Goal: Task Accomplishment & Management: Complete application form

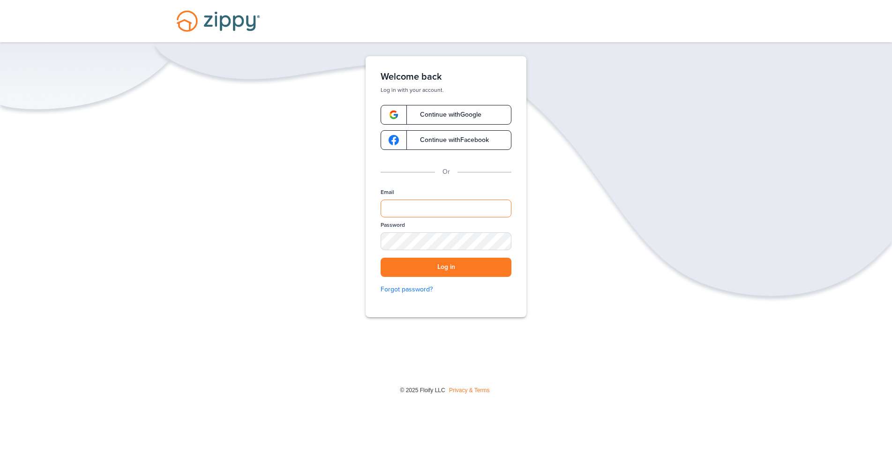
click at [415, 216] on input "Email" at bounding box center [446, 209] width 131 height 18
type input "**********"
click at [434, 274] on button "Log in" at bounding box center [446, 267] width 131 height 19
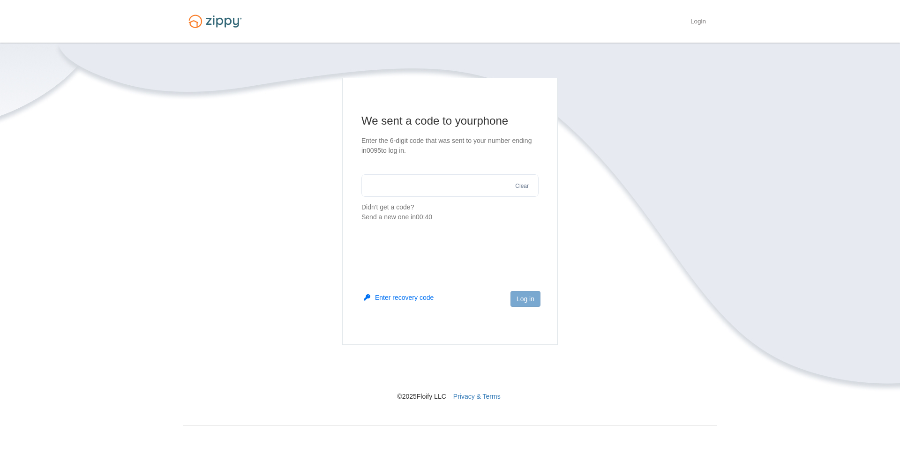
click at [459, 203] on p "Didn't get a code? Send a new one in 00:40" at bounding box center [449, 213] width 177 height 20
click at [456, 193] on input "text" at bounding box center [449, 185] width 177 height 23
type input "******"
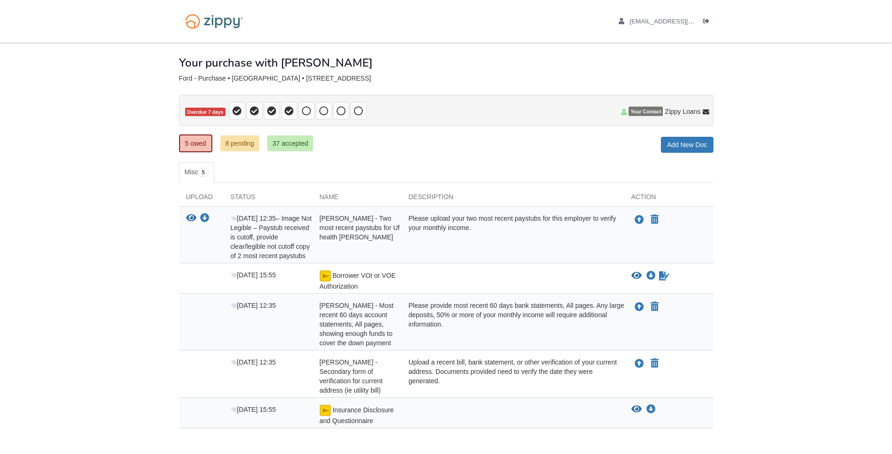
click at [358, 284] on span "Borrower VOI or VOE Authorization" at bounding box center [358, 281] width 76 height 18
click at [324, 275] on img at bounding box center [325, 275] width 11 height 11
click at [251, 277] on span "[DATE] 15:55" at bounding box center [253, 275] width 45 height 8
click at [663, 277] on icon "Sign Form" at bounding box center [664, 275] width 10 height 9
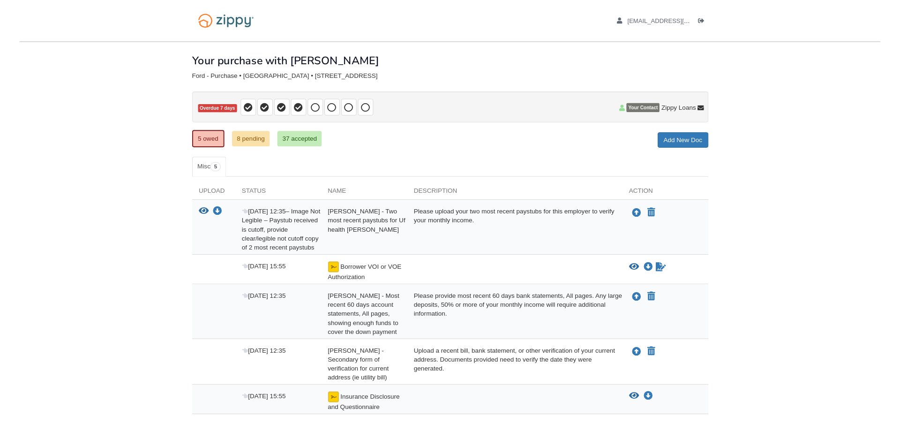
scroll to position [40, 0]
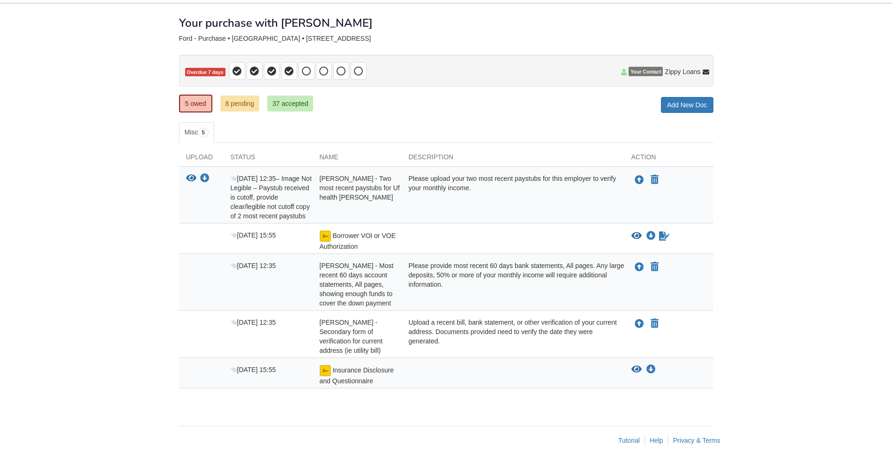
click at [358, 367] on span "Insurance Disclosure and Questionnaire" at bounding box center [357, 376] width 75 height 18
click at [326, 365] on img at bounding box center [325, 370] width 11 height 11
click at [650, 365] on icon "Download Insurance Disclosure and Questionnaire" at bounding box center [650, 369] width 9 height 9
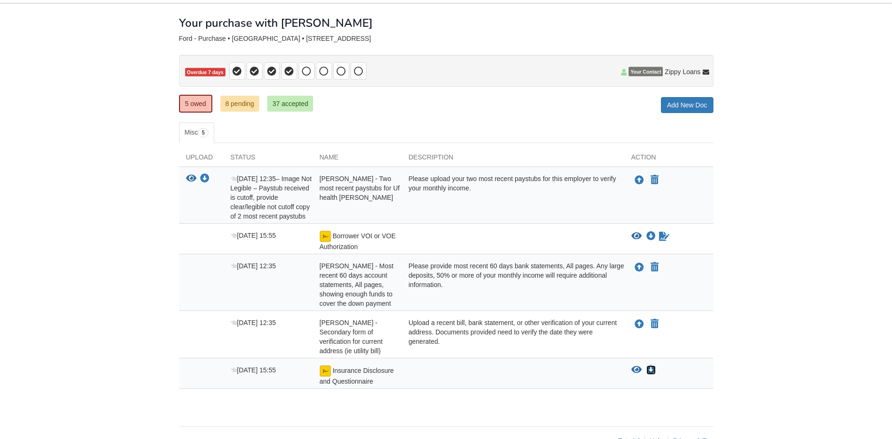
click at [650, 365] on icon "Download Insurance Disclosure and Questionnaire" at bounding box center [650, 369] width 9 height 9
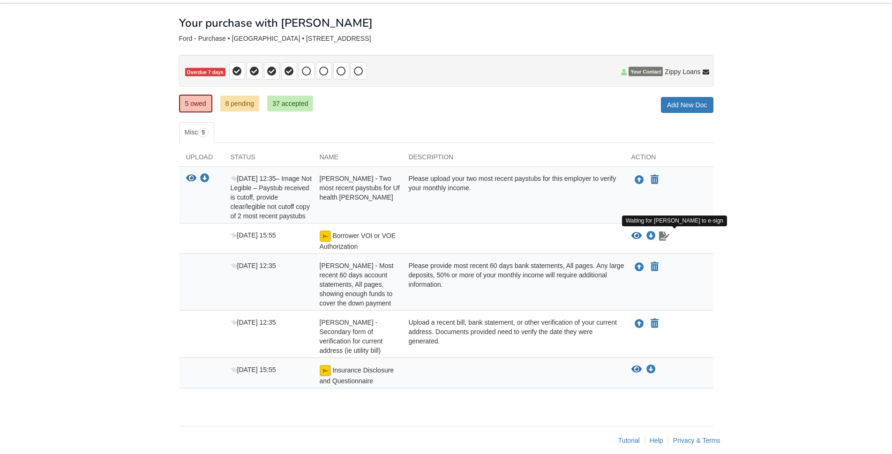
click at [664, 237] on icon "Waiting for your co-borrower to e-sign" at bounding box center [664, 236] width 10 height 9
click at [648, 237] on icon "Download Borrower VOI or VOE Authorization" at bounding box center [650, 236] width 9 height 9
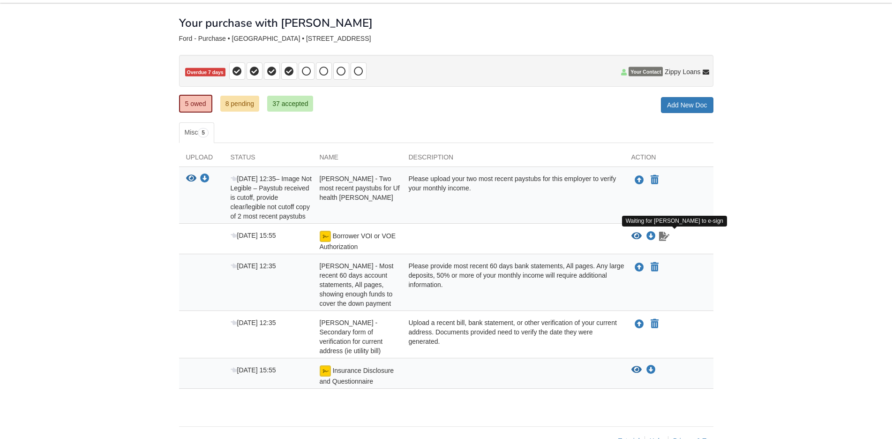
click at [664, 237] on icon "Waiting for your co-borrower to e-sign" at bounding box center [664, 236] width 10 height 9
click at [634, 237] on icon "View Borrower VOI or VOE Authorization" at bounding box center [636, 236] width 10 height 9
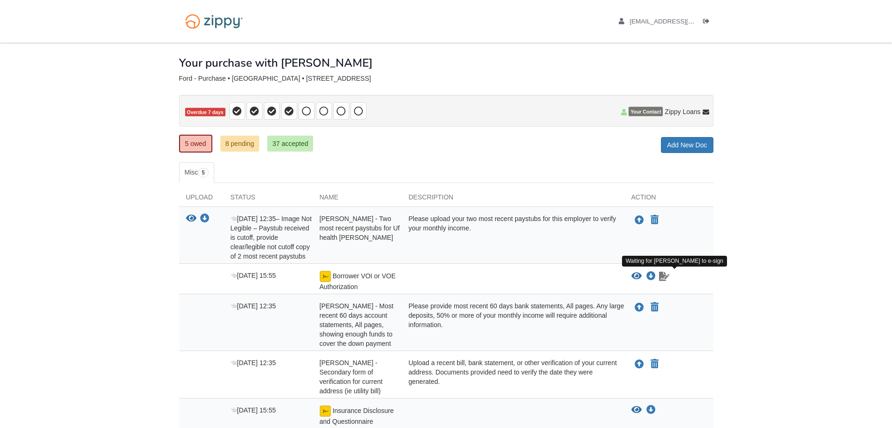
click at [663, 276] on icon "Waiting for your co-borrower to e-sign" at bounding box center [664, 275] width 10 height 9
click at [651, 405] on icon "Download Insurance Disclosure and Questionnaire" at bounding box center [650, 409] width 9 height 9
click at [636, 405] on icon "View Insurance Disclosure and Questionnaire" at bounding box center [636, 409] width 10 height 9
